Goal: Task Accomplishment & Management: Manage account settings

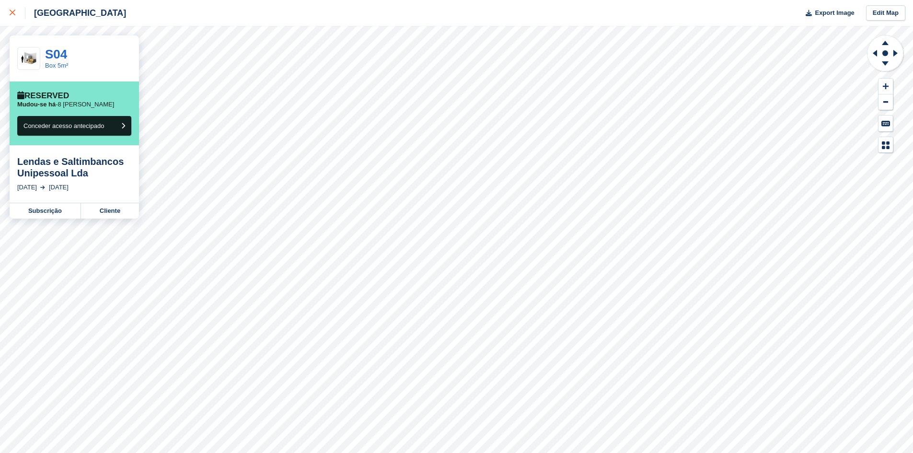
drag, startPoint x: 0, startPoint y: 0, endPoint x: 9, endPoint y: 16, distance: 18.7
click at [9, 16] on link at bounding box center [12, 13] width 25 height 26
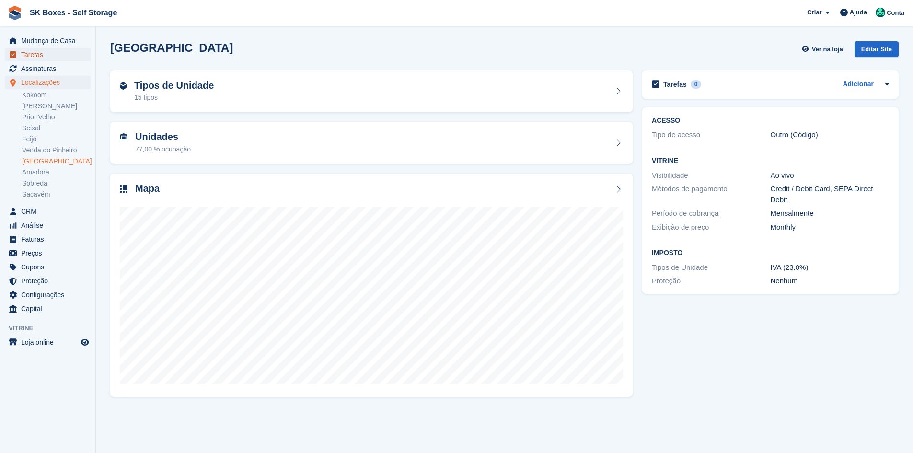
click at [60, 49] on span "Tarefas" at bounding box center [50, 54] width 58 height 13
click at [64, 40] on span "Mudança de Casa" at bounding box center [50, 40] width 58 height 13
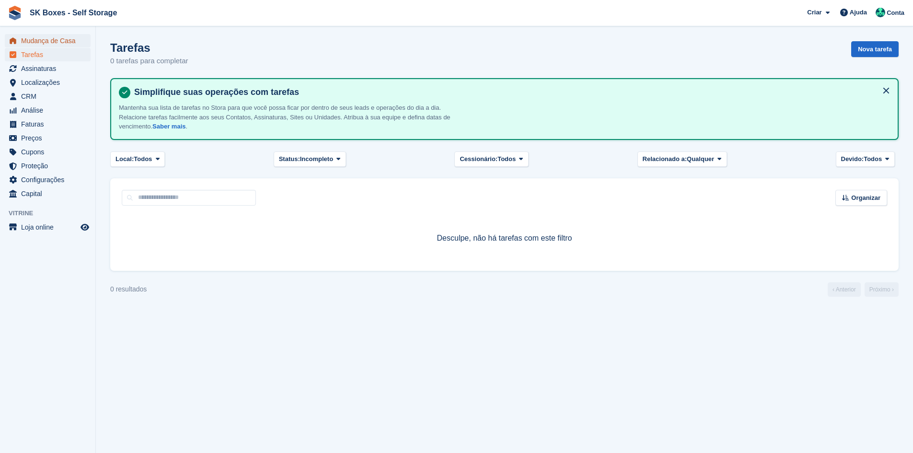
click at [70, 35] on span "Mudança de Casa" at bounding box center [50, 40] width 58 height 13
click at [32, 36] on span "Mudança de Casa" at bounding box center [50, 40] width 58 height 13
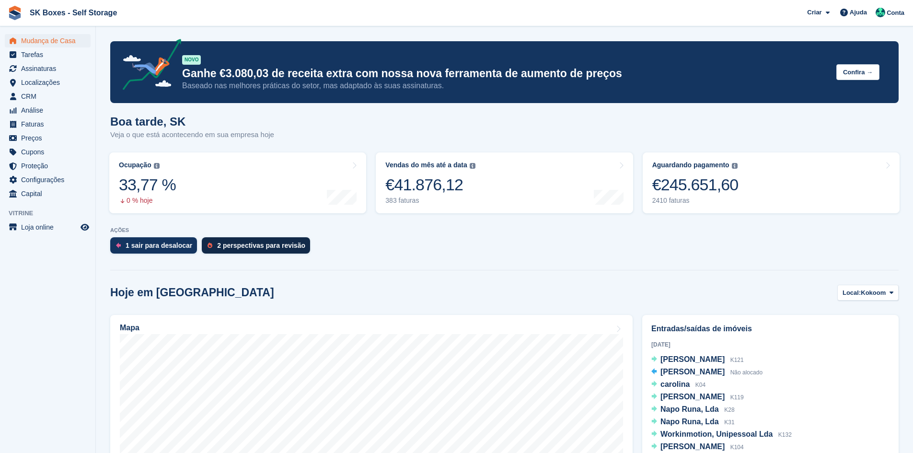
click at [236, 243] on div "2 perspectivas para revisão" at bounding box center [261, 246] width 88 height 8
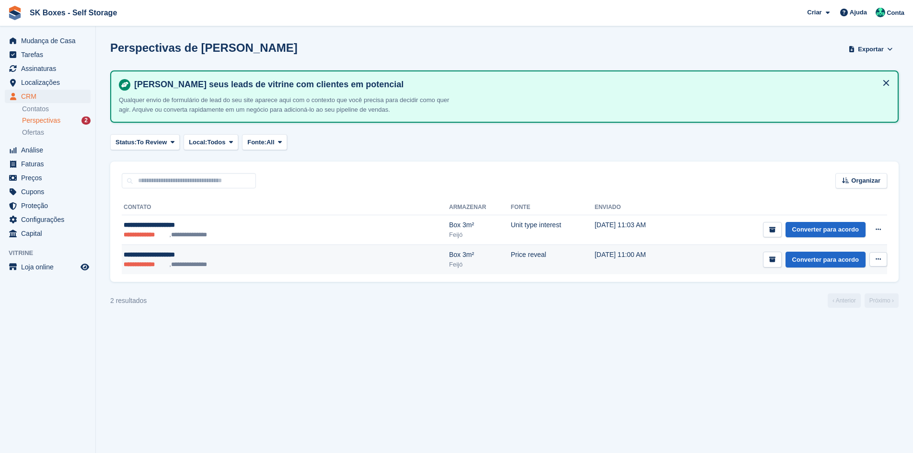
click at [595, 253] on td "23 Sep, 11:00 AM" at bounding box center [637, 260] width 85 height 30
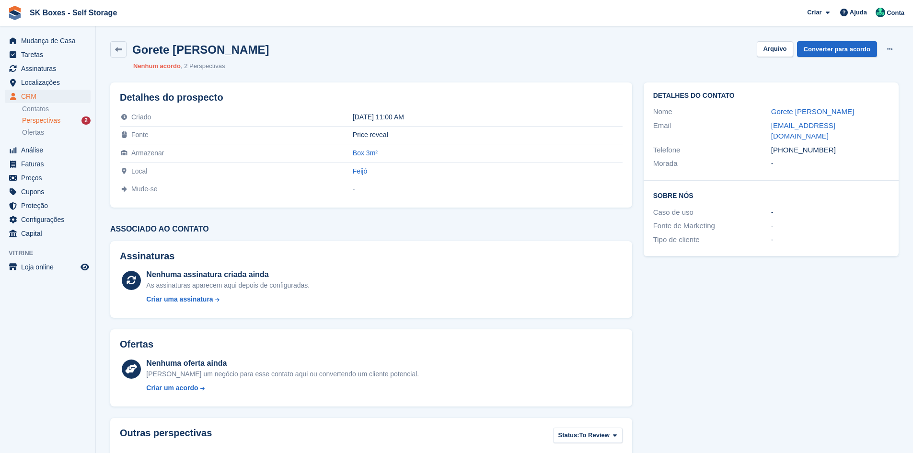
drag, startPoint x: 753, startPoint y: 112, endPoint x: 867, endPoint y: 115, distance: 113.6
click at [867, 115] on div "Nome Gorete Maria Moutinho" at bounding box center [771, 112] width 236 height 14
copy div "Gorete Maria Moutinho"
click at [839, 165] on div "Detalhes do contato Nome Gorete Maria Moutinho Email goretemaria22@gmail.com Te…" at bounding box center [771, 131] width 255 height 98
drag, startPoint x: 770, startPoint y: 124, endPoint x: 858, endPoint y: 124, distance: 88.2
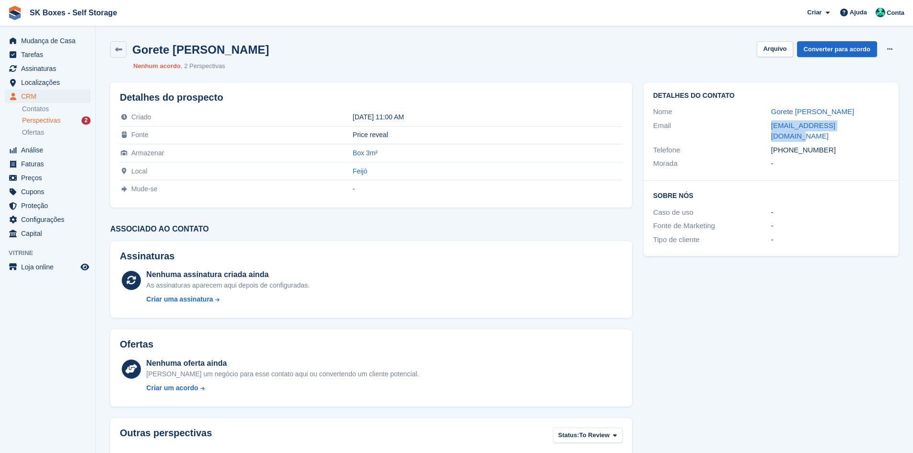
click at [858, 124] on div "Email goretemaria22@gmail.com" at bounding box center [771, 131] width 236 height 24
copy div "goretemaria22@gmail.com"
click at [829, 157] on div "Morada -" at bounding box center [771, 164] width 236 height 14
drag, startPoint x: 830, startPoint y: 139, endPoint x: 788, endPoint y: 140, distance: 41.7
click at [788, 145] on div "+351969647147" at bounding box center [830, 150] width 118 height 11
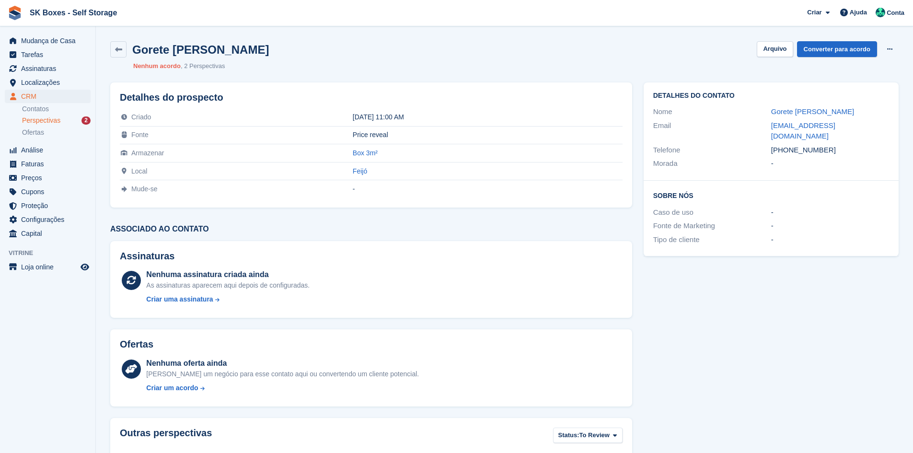
copy div "969647147"
click at [36, 87] on span "Localizações" at bounding box center [50, 82] width 58 height 13
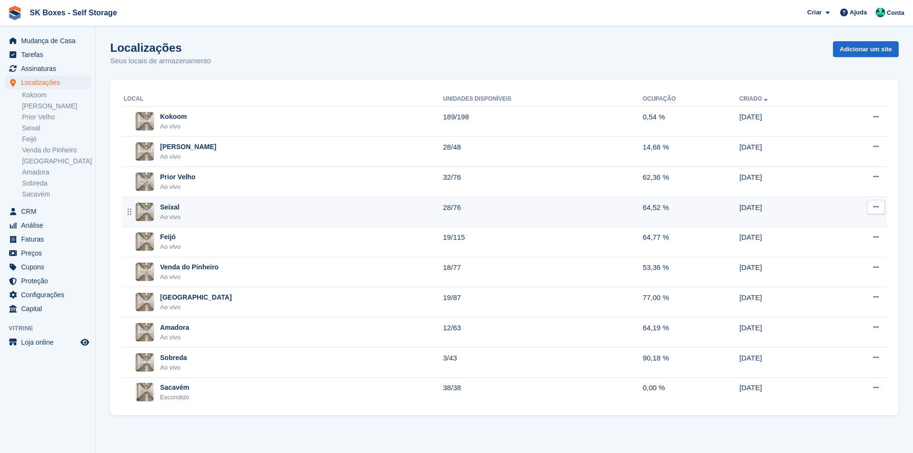
click at [211, 211] on div "Seixal Ao vivo" at bounding box center [283, 212] width 319 height 20
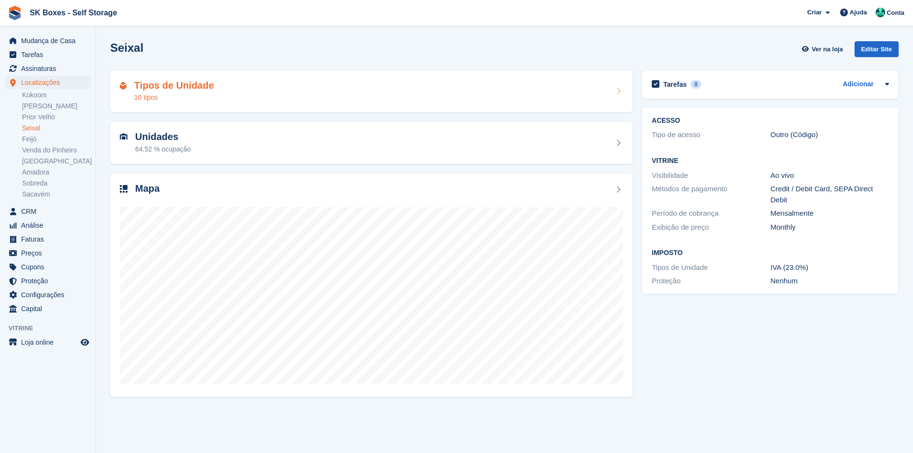
click at [274, 95] on div "Tipos de Unidade 10 tipos" at bounding box center [371, 91] width 503 height 23
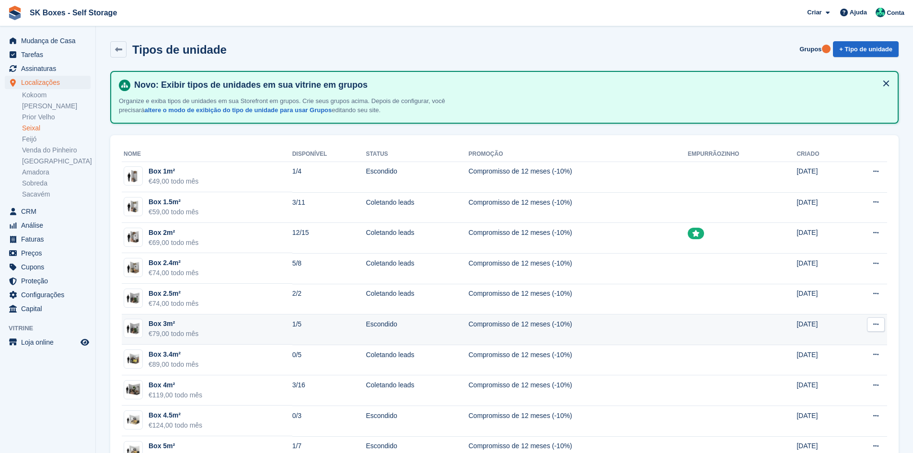
click at [330, 324] on td "1/5" at bounding box center [329, 329] width 74 height 31
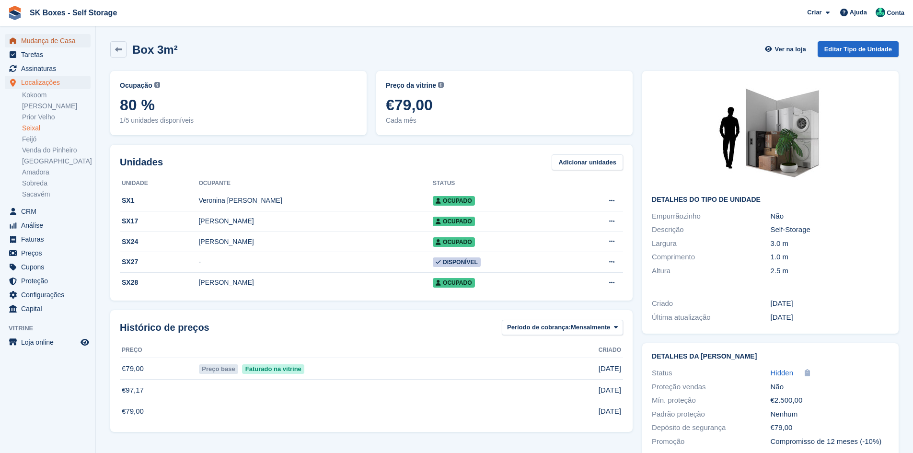
click at [46, 41] on span "Mudança de Casa" at bounding box center [50, 40] width 58 height 13
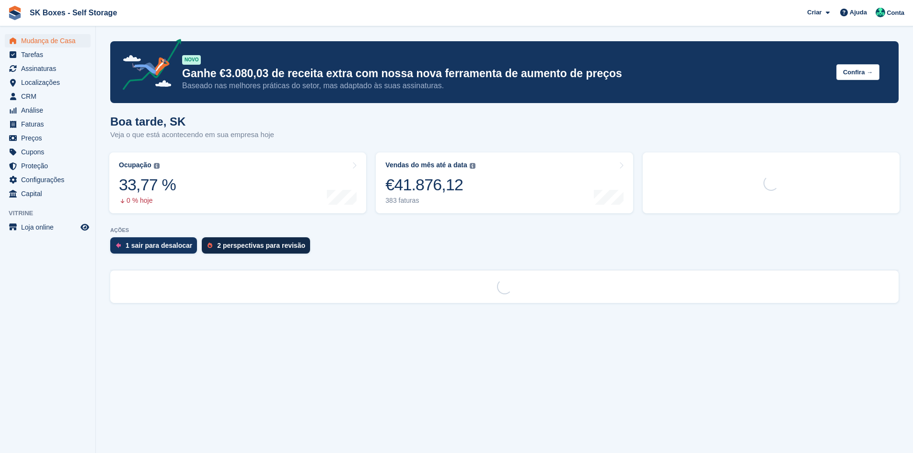
click at [254, 243] on div "2 perspectivas para revisão" at bounding box center [261, 246] width 88 height 8
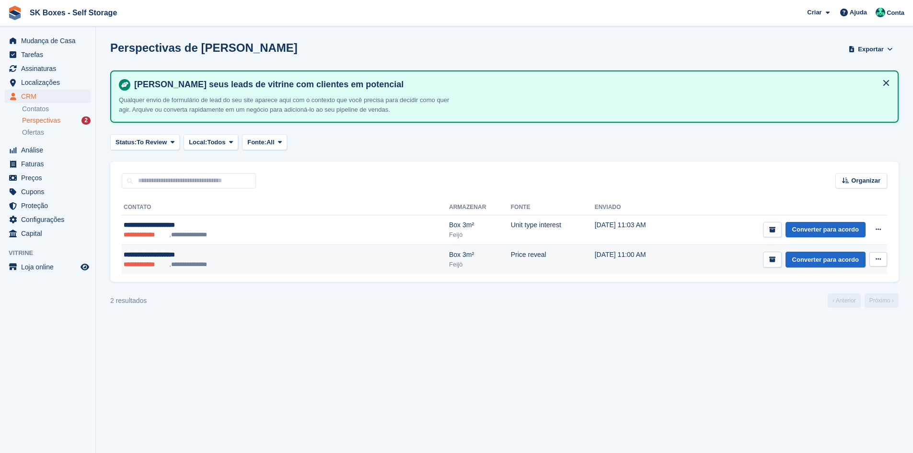
click at [284, 257] on div "**********" at bounding box center [221, 255] width 195 height 10
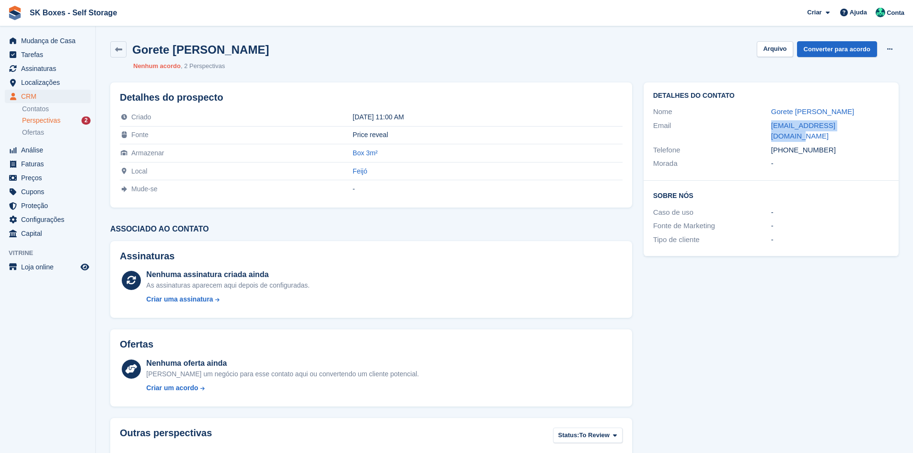
drag, startPoint x: 753, startPoint y: 125, endPoint x: 880, endPoint y: 118, distance: 126.7
click at [880, 119] on div "Email [EMAIL_ADDRESS][DOMAIN_NAME]" at bounding box center [771, 131] width 236 height 24
copy div "[EMAIL_ADDRESS][DOMAIN_NAME]"
